Goal: Find specific page/section: Find specific page/section

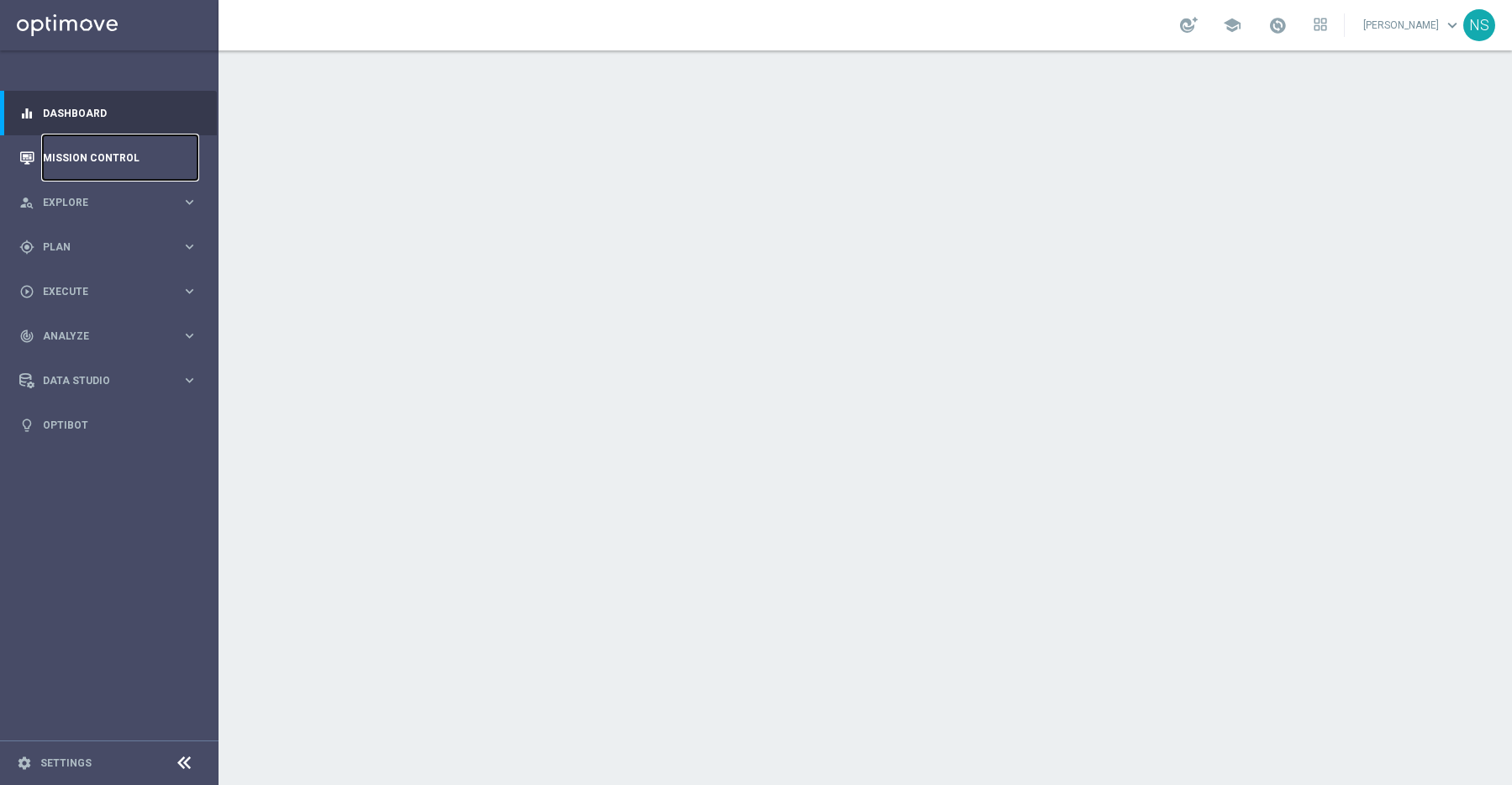
click at [86, 158] on link "Mission Control" at bounding box center [120, 157] width 155 height 44
